Goal: Navigation & Orientation: Find specific page/section

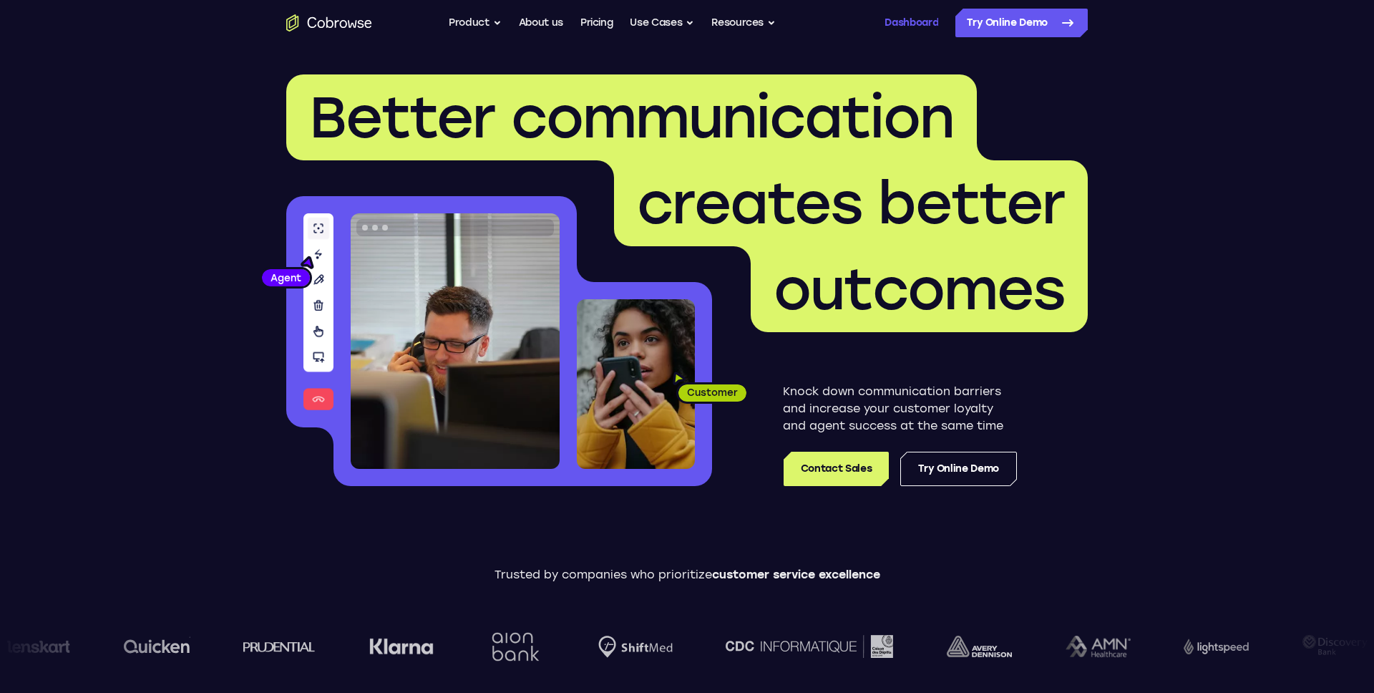
click at [904, 25] on link "Dashboard" at bounding box center [911, 23] width 54 height 29
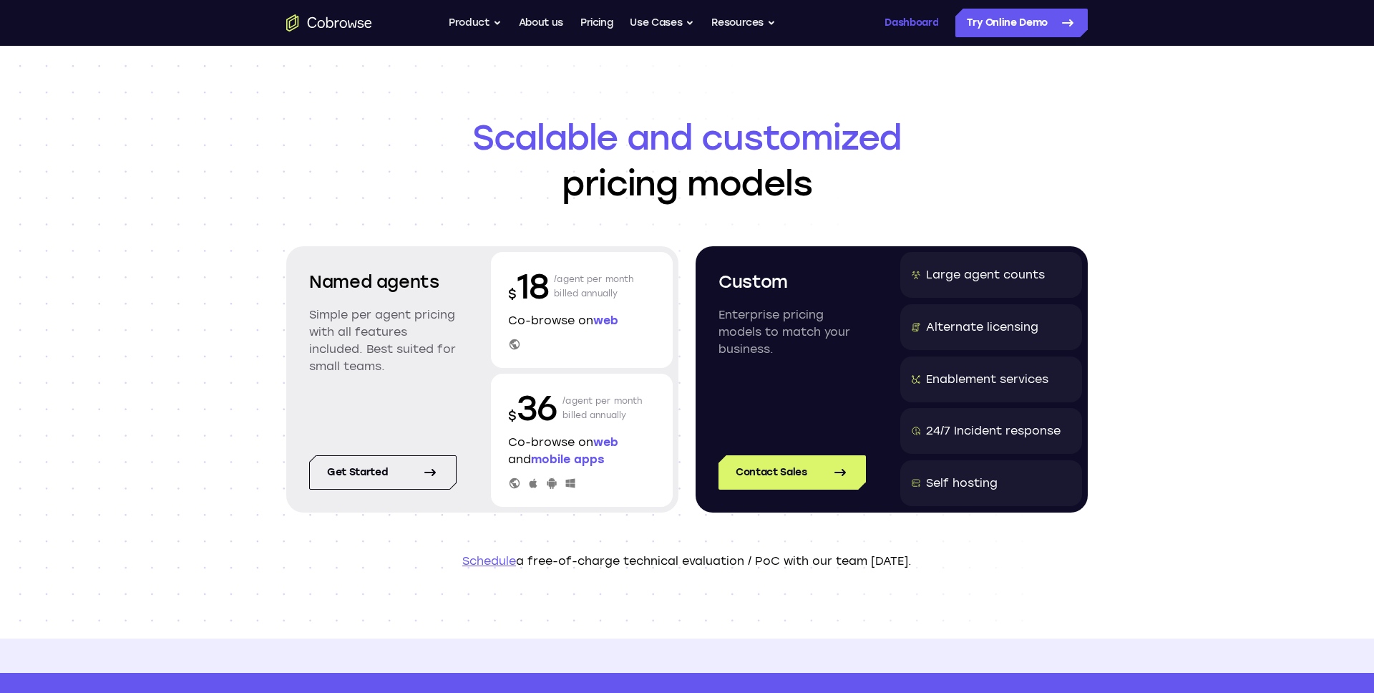
click at [919, 23] on link "Dashboard" at bounding box center [911, 23] width 54 height 29
click at [908, 26] on link "Dashboard" at bounding box center [911, 23] width 54 height 29
